Goal: Information Seeking & Learning: Learn about a topic

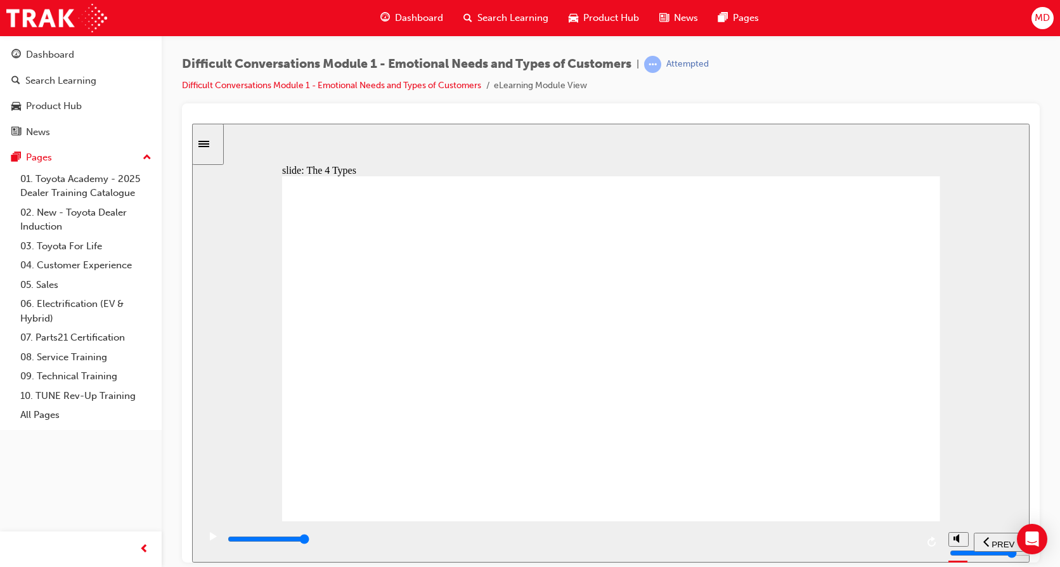
type input "11600"
radio input "true"
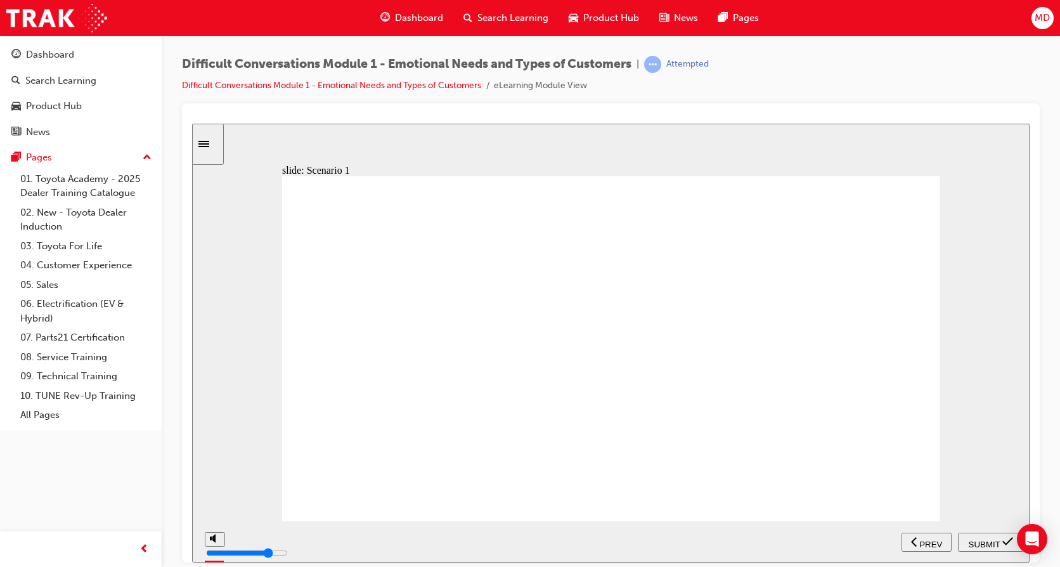
click at [984, 539] on span "SUBMIT" at bounding box center [984, 544] width 32 height 10
type input "41500"
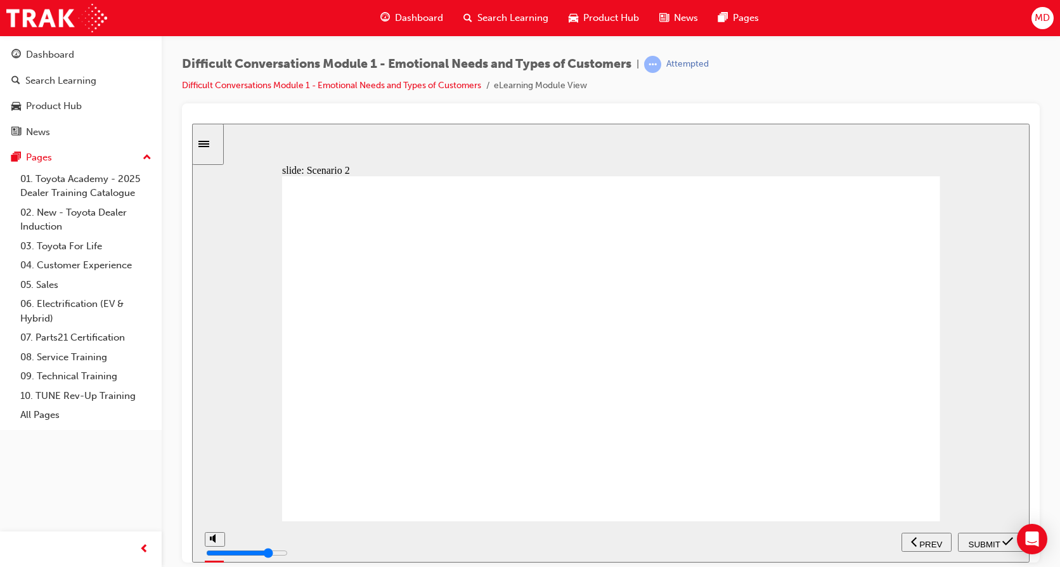
radio input "true"
click at [976, 544] on span "SUBMIT" at bounding box center [984, 544] width 32 height 10
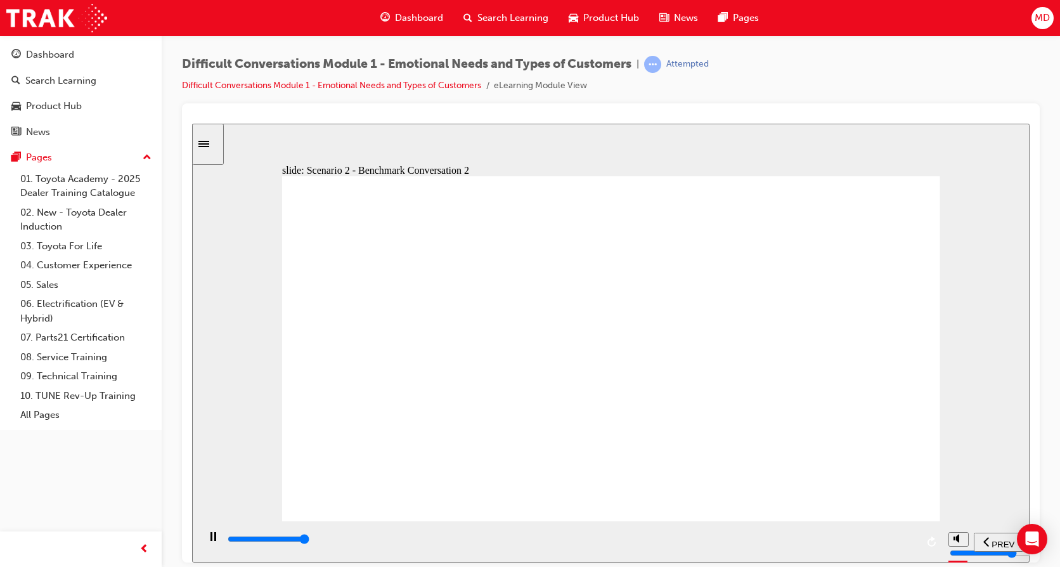
type input "56000"
